Goal: Information Seeking & Learning: Check status

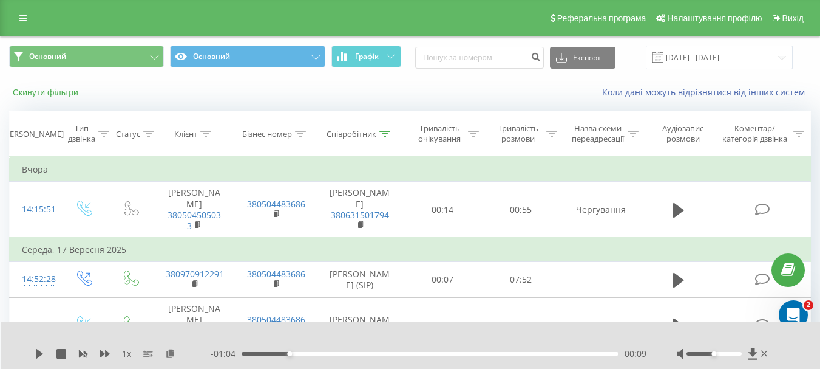
click at [38, 94] on button "Скинути фільтри" at bounding box center [46, 92] width 75 height 11
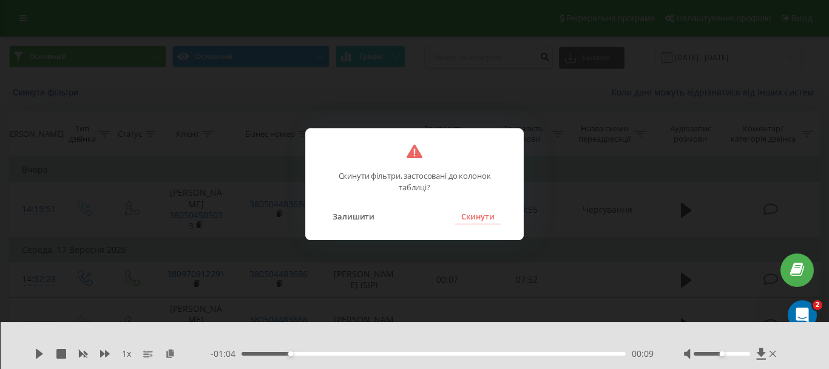
click at [463, 217] on button "Скинути" at bounding box center [478, 216] width 46 height 16
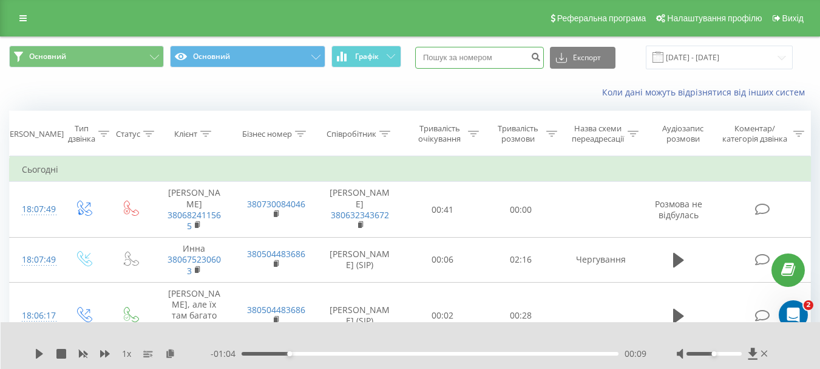
click at [466, 54] on input at bounding box center [479, 58] width 129 height 22
paste input "380987031765"
type input "380987031765"
click at [541, 55] on icon "submit" at bounding box center [536, 55] width 10 height 7
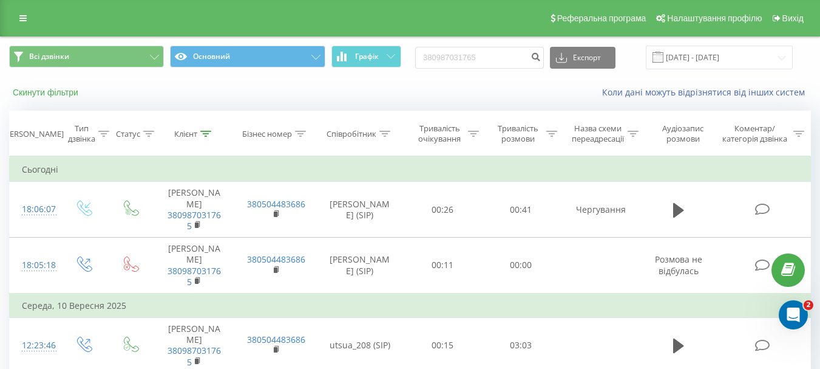
click at [52, 91] on button "Скинути фільтри" at bounding box center [46, 92] width 75 height 11
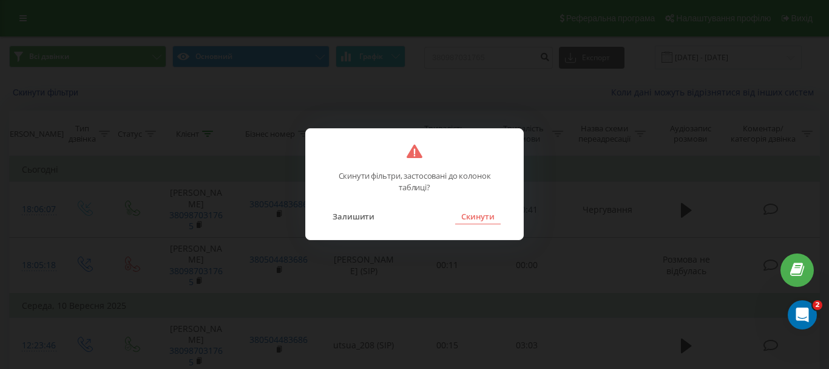
click at [469, 216] on button "Скинути" at bounding box center [478, 216] width 46 height 16
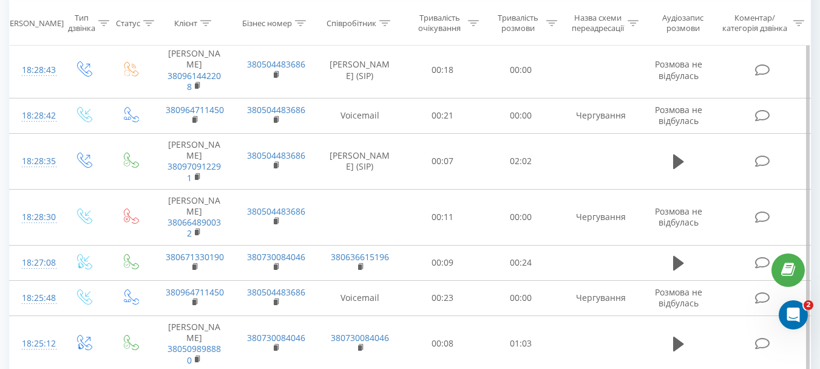
scroll to position [304, 0]
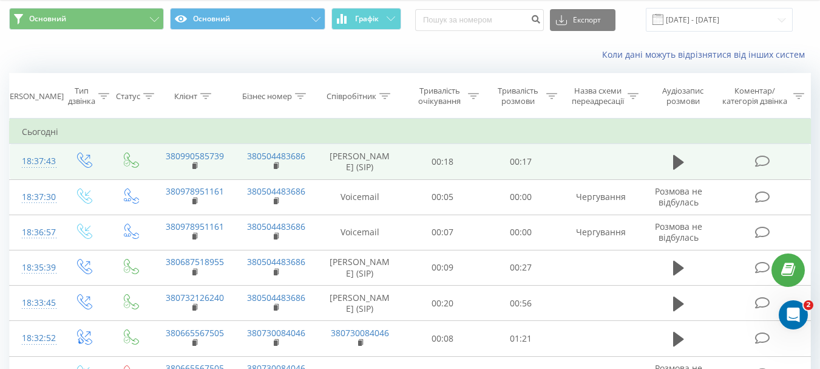
scroll to position [61, 0]
